Goal: Navigation & Orientation: Find specific page/section

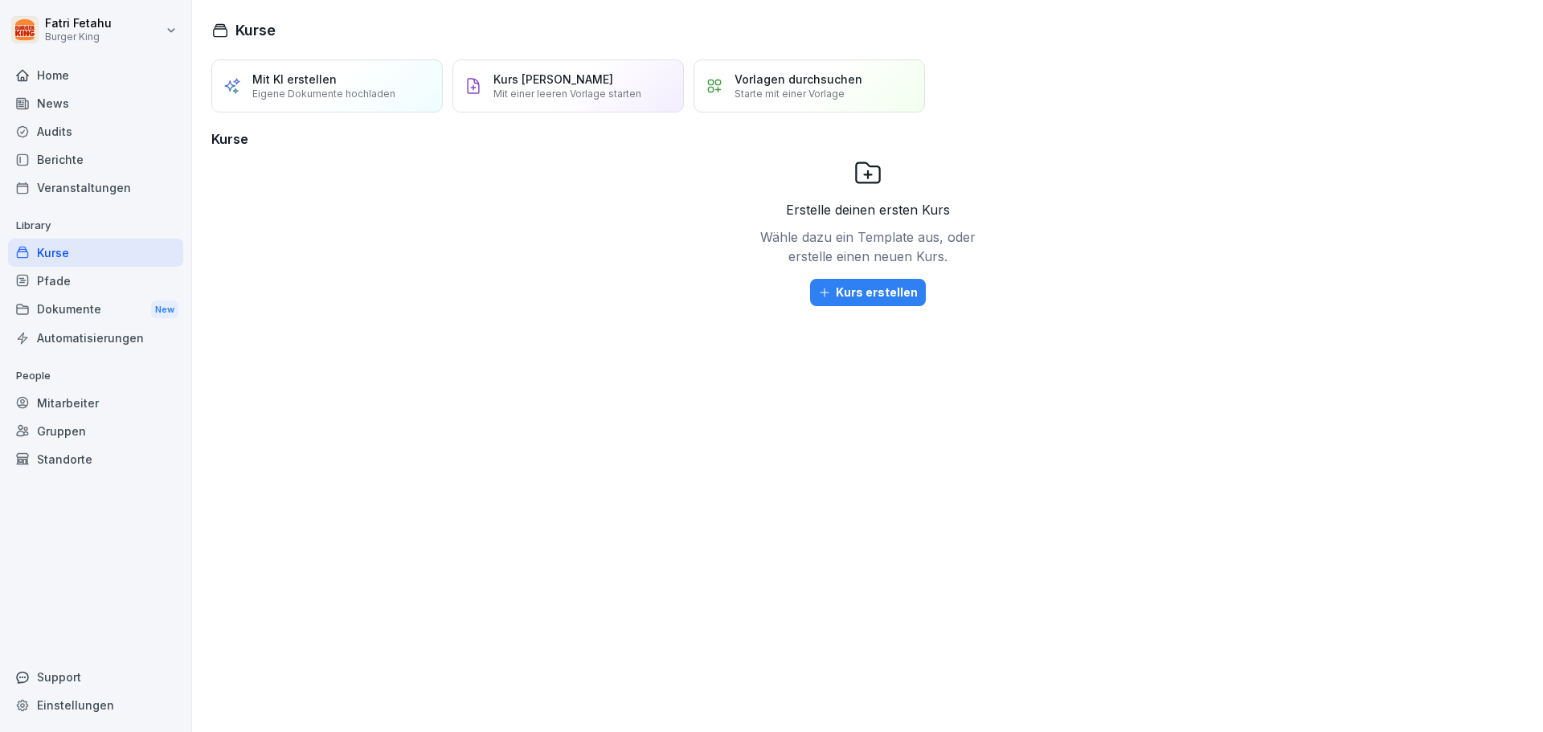
click at [88, 319] on div "Dokumente New" at bounding box center [95, 310] width 175 height 30
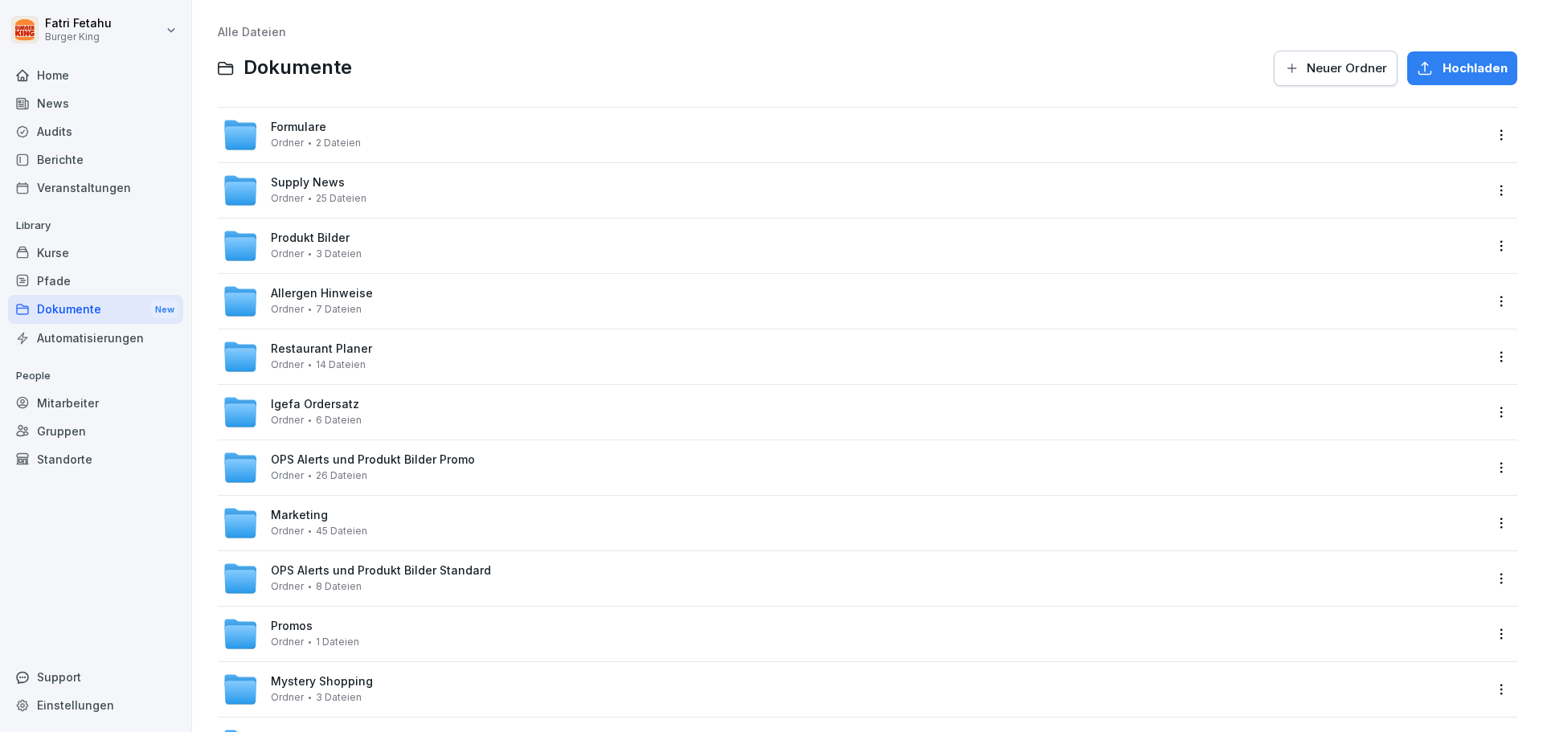
click at [62, 134] on div "Audits" at bounding box center [95, 131] width 175 height 28
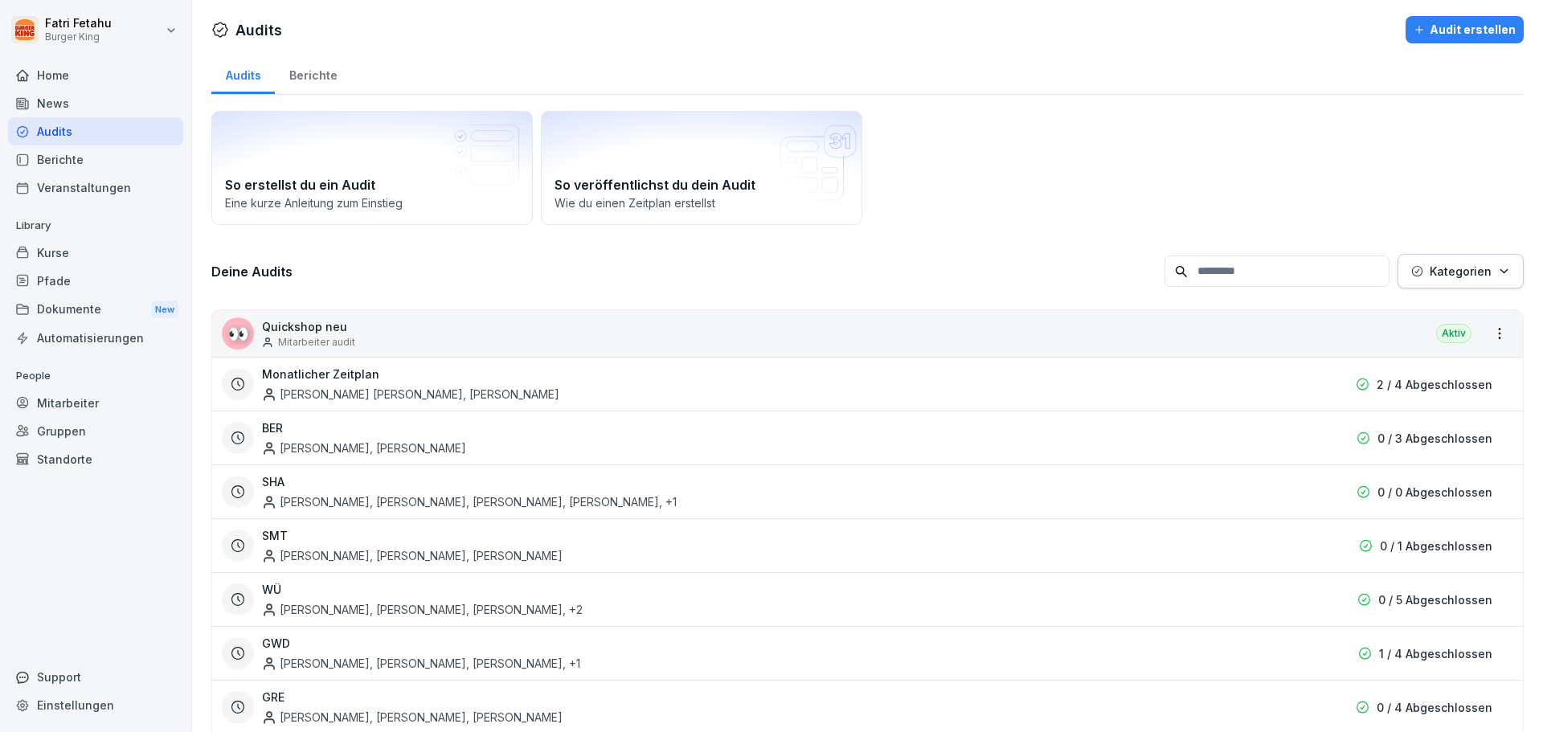
click at [781, 383] on div "Monatlicher Zeitplan [PERSON_NAME] [PERSON_NAME], [PERSON_NAME]" at bounding box center [777, 384] width 1030 height 37
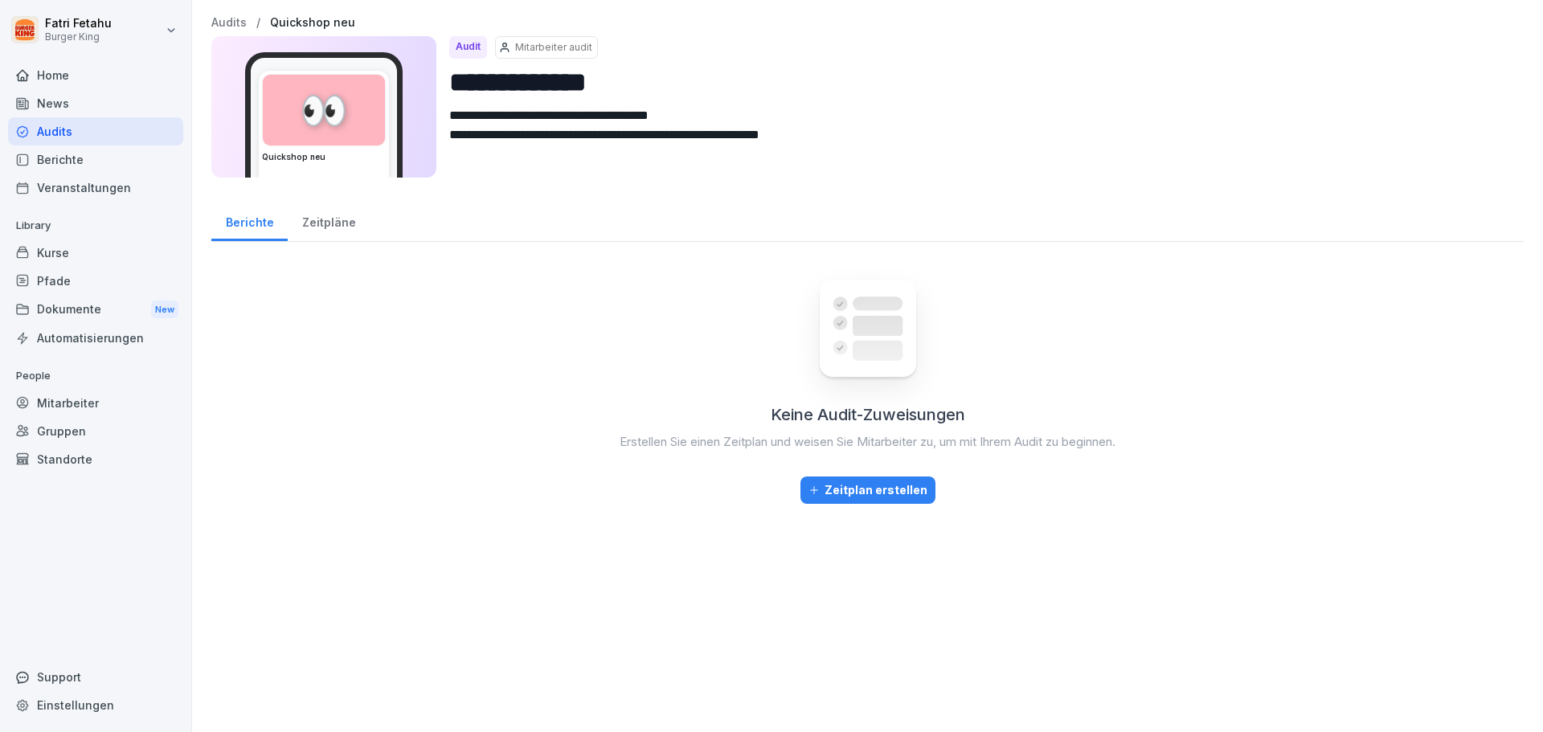
click at [324, 216] on div "Zeitpläne" at bounding box center [329, 220] width 82 height 41
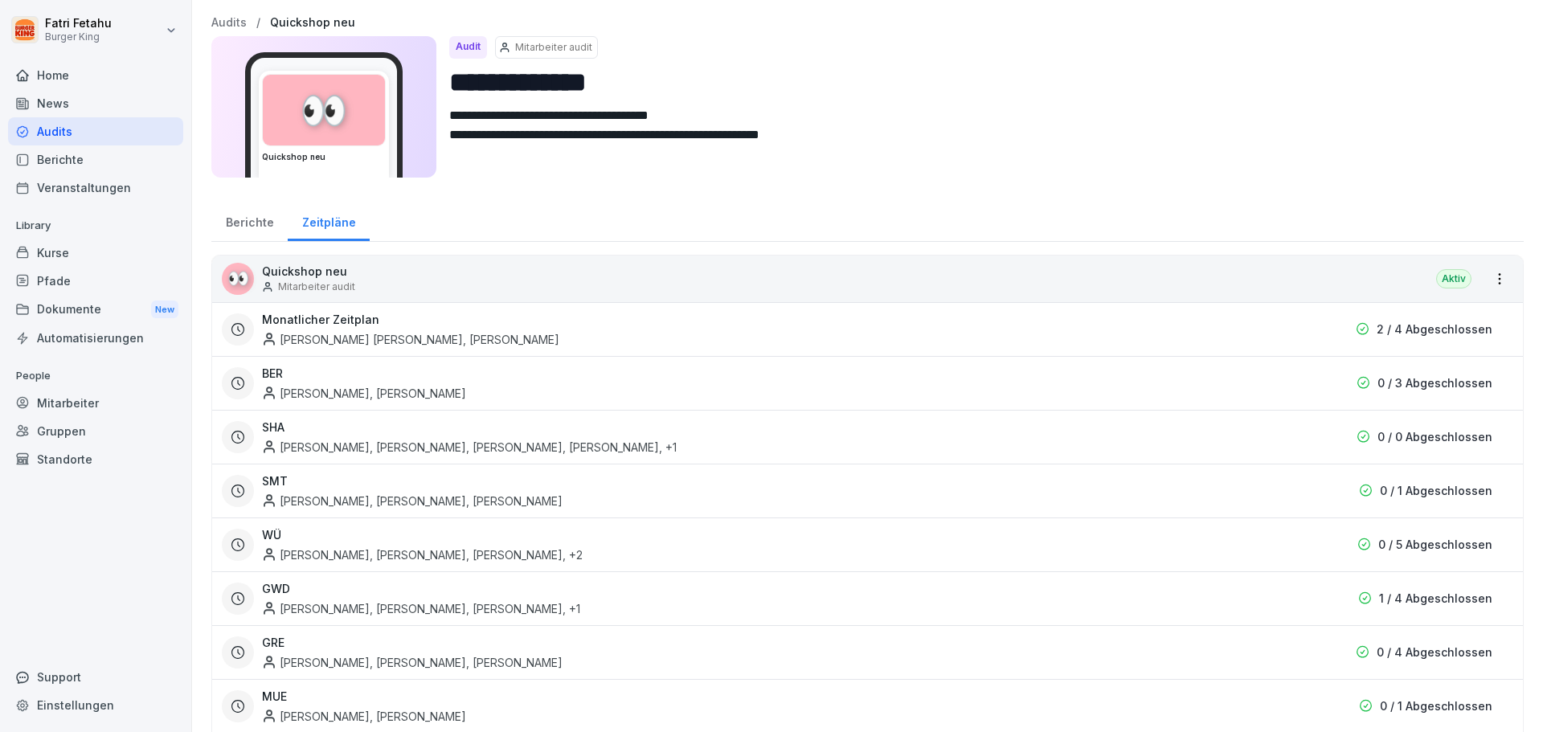
click at [1442, 337] on p "2 / 4 Abgeschlossen" at bounding box center [1435, 329] width 116 height 17
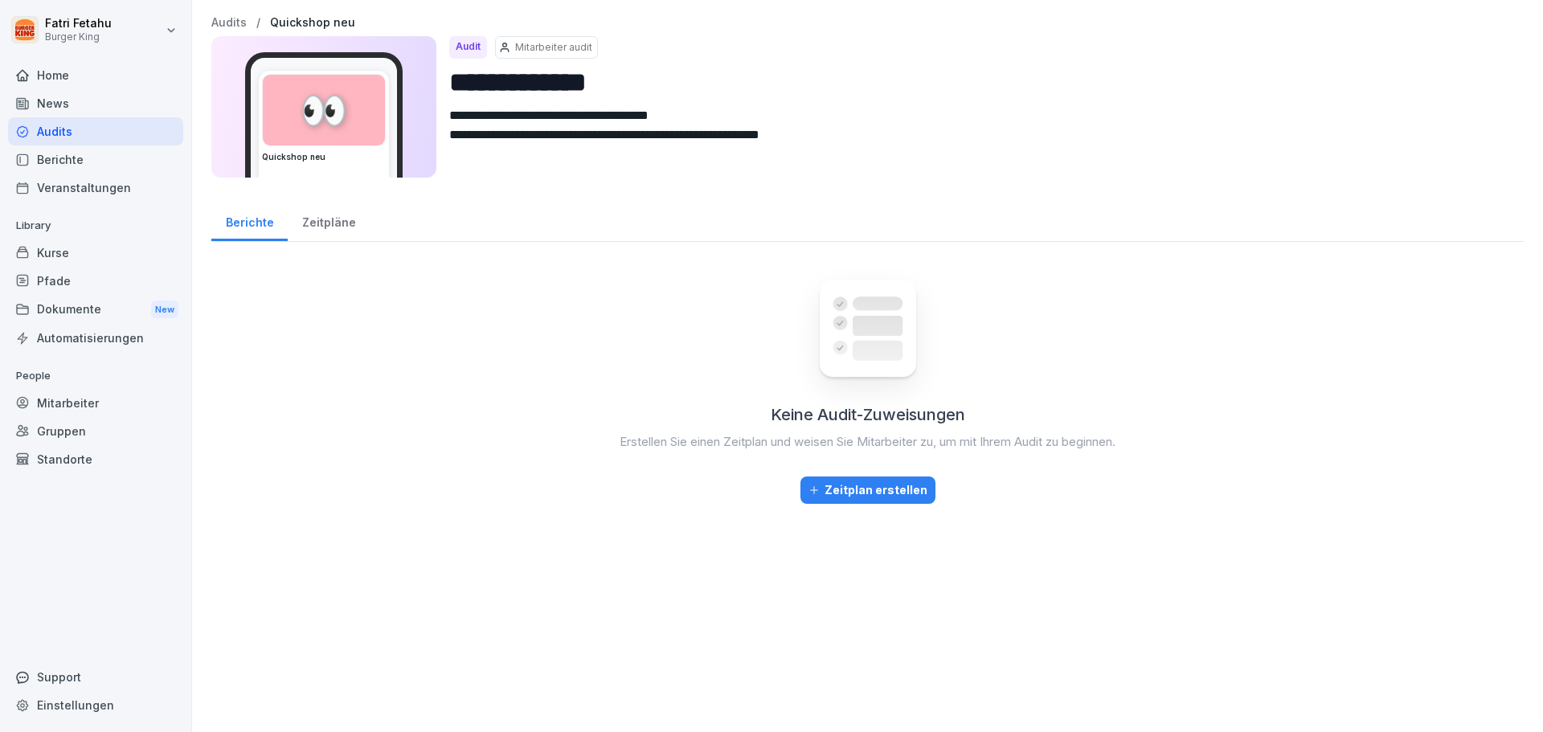
click at [88, 301] on div "Dokumente New" at bounding box center [95, 310] width 175 height 30
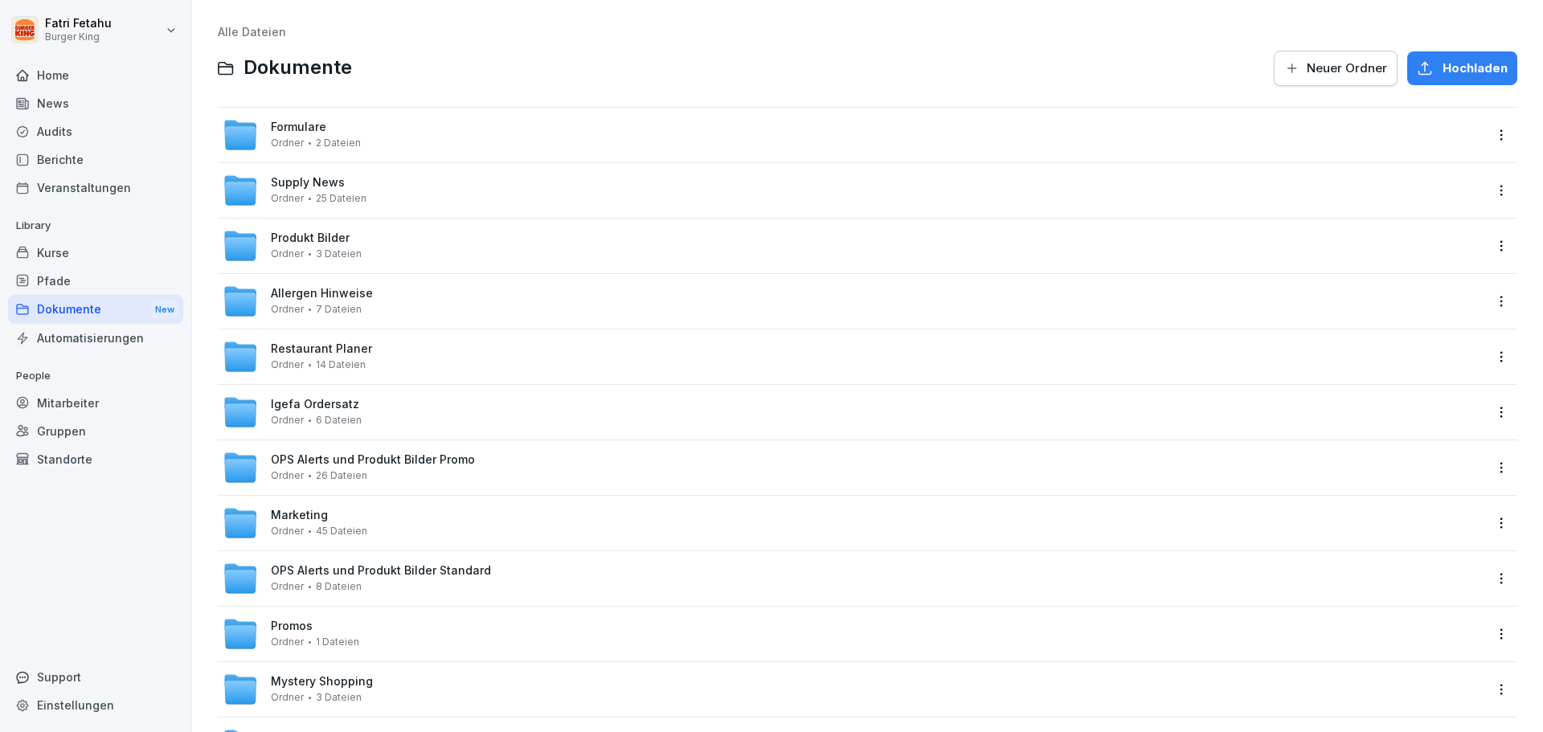
click at [88, 86] on div "Home" at bounding box center [95, 75] width 175 height 28
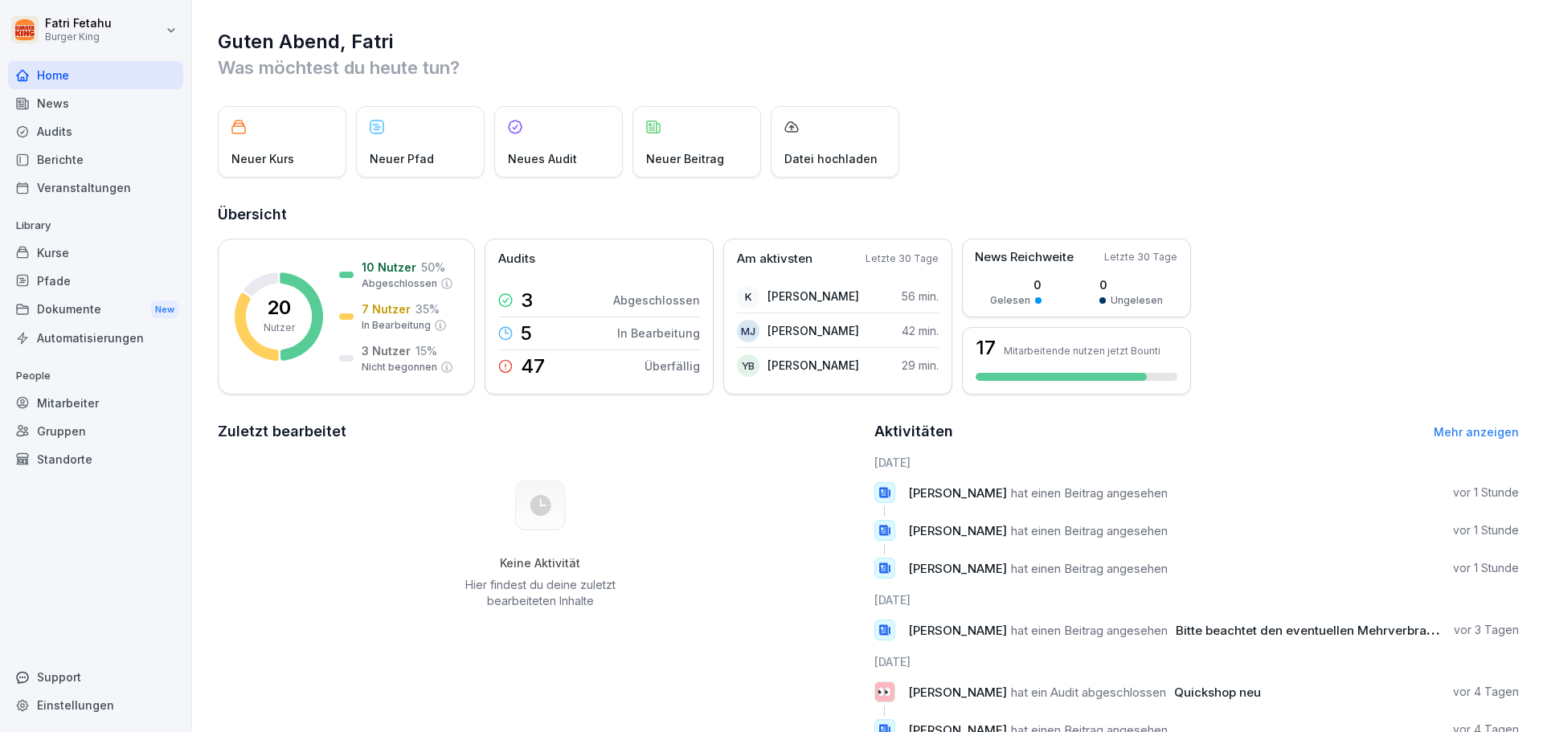
click at [71, 108] on div "News" at bounding box center [95, 103] width 175 height 28
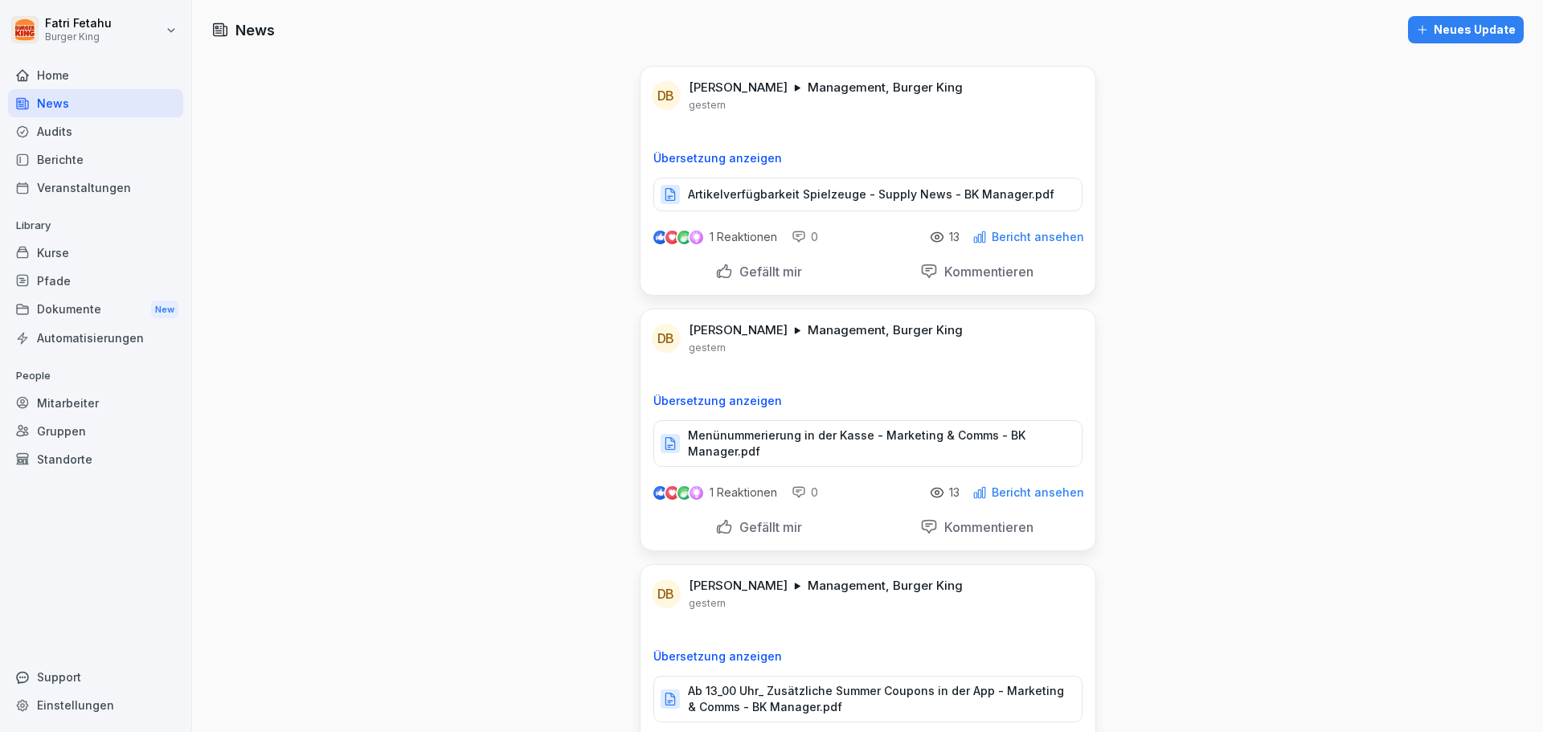
click at [111, 104] on div "News" at bounding box center [95, 103] width 175 height 28
click at [94, 85] on div "Home" at bounding box center [95, 75] width 175 height 28
